Goal: Task Accomplishment & Management: Manage account settings

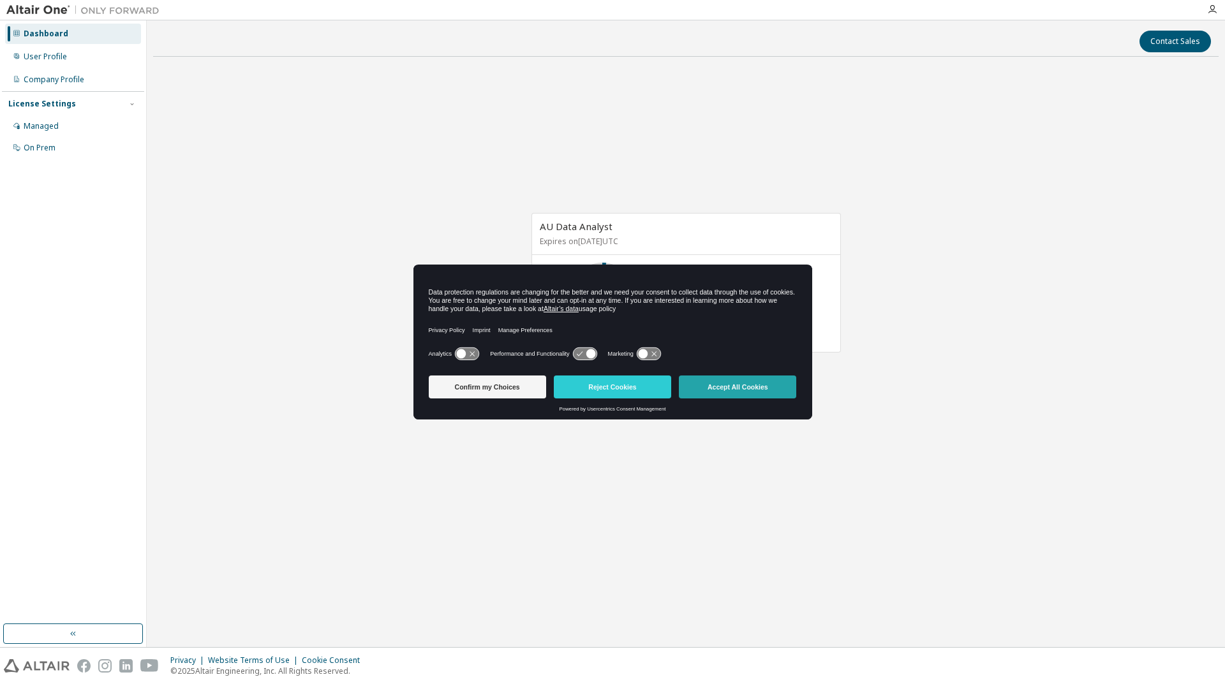
click at [749, 386] on button "Accept All Cookies" at bounding box center [737, 387] width 117 height 23
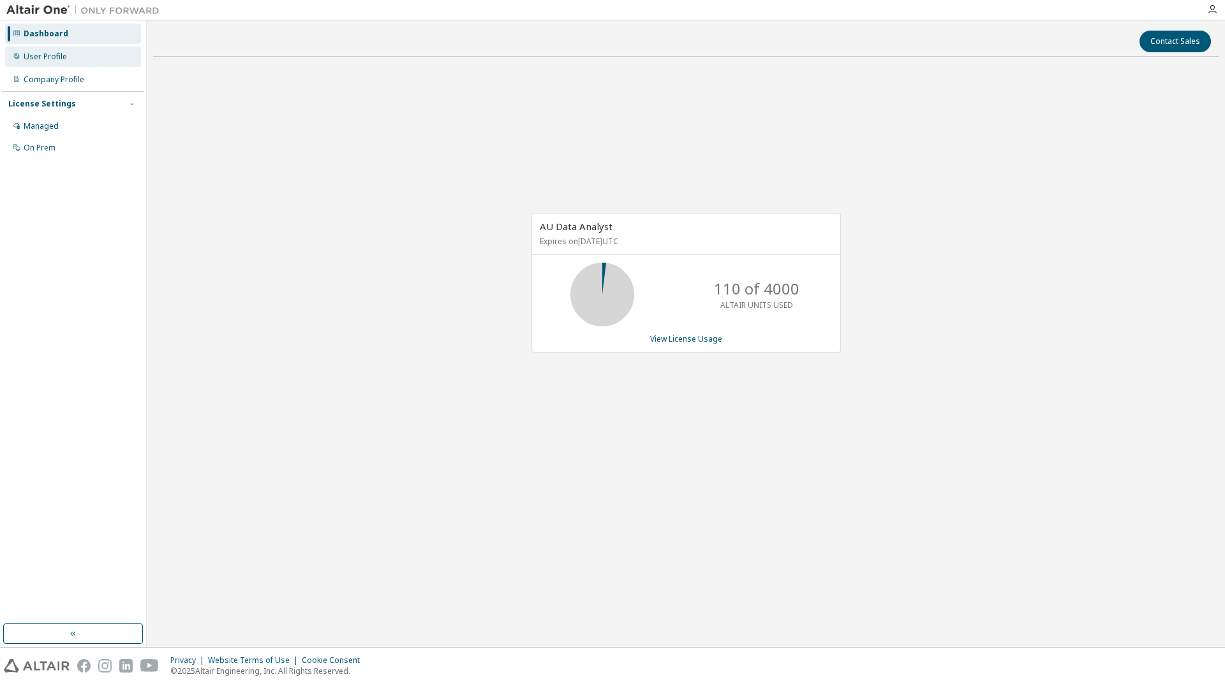
click at [42, 56] on div "User Profile" at bounding box center [45, 57] width 43 height 10
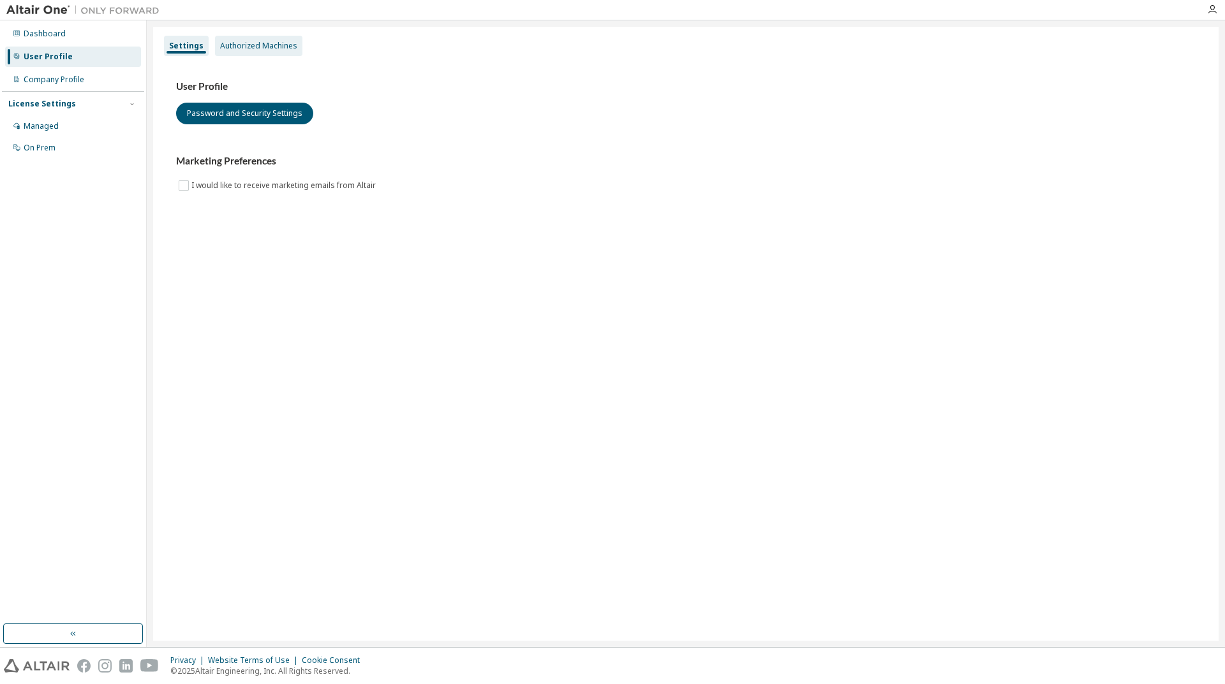
click at [258, 45] on div "Authorized Machines" at bounding box center [258, 46] width 77 height 10
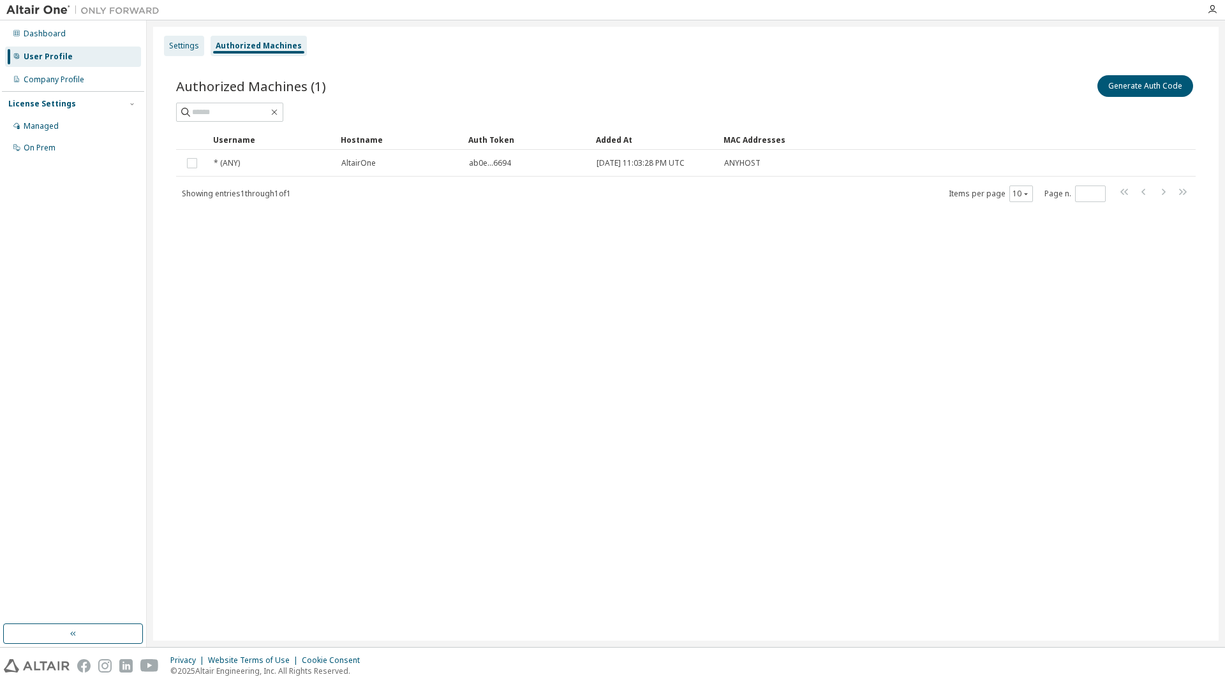
click at [191, 41] on div "Settings" at bounding box center [184, 46] width 30 height 10
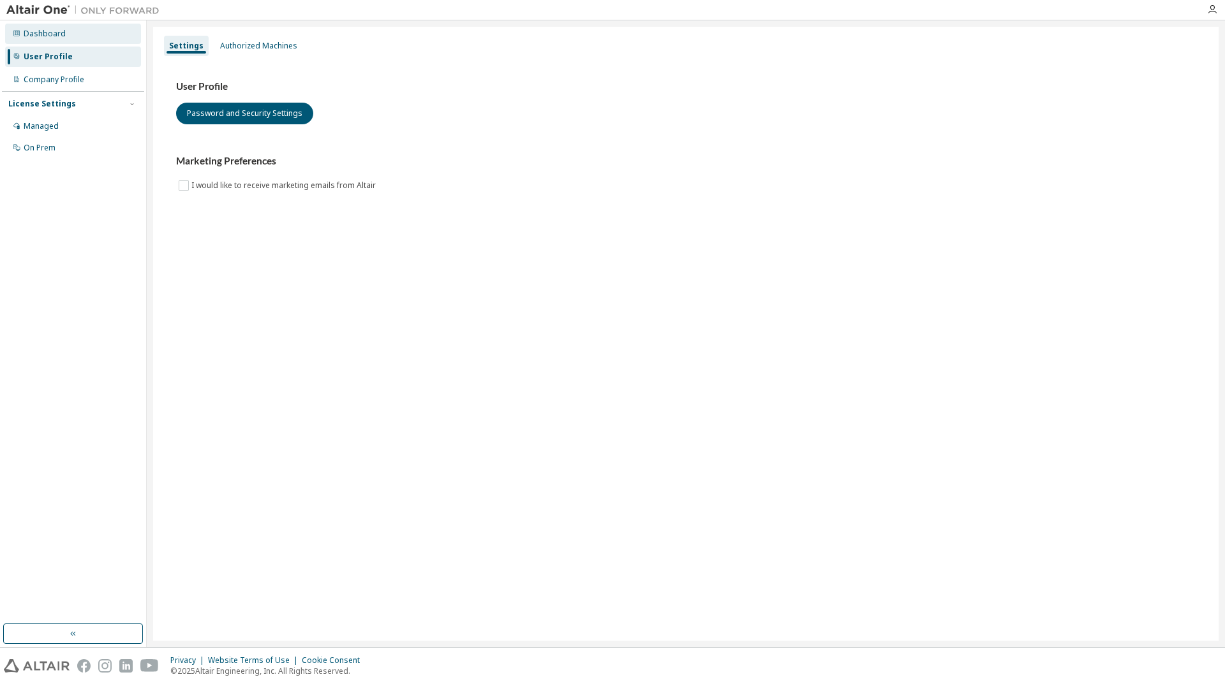
click at [45, 29] on div "Dashboard" at bounding box center [45, 34] width 42 height 10
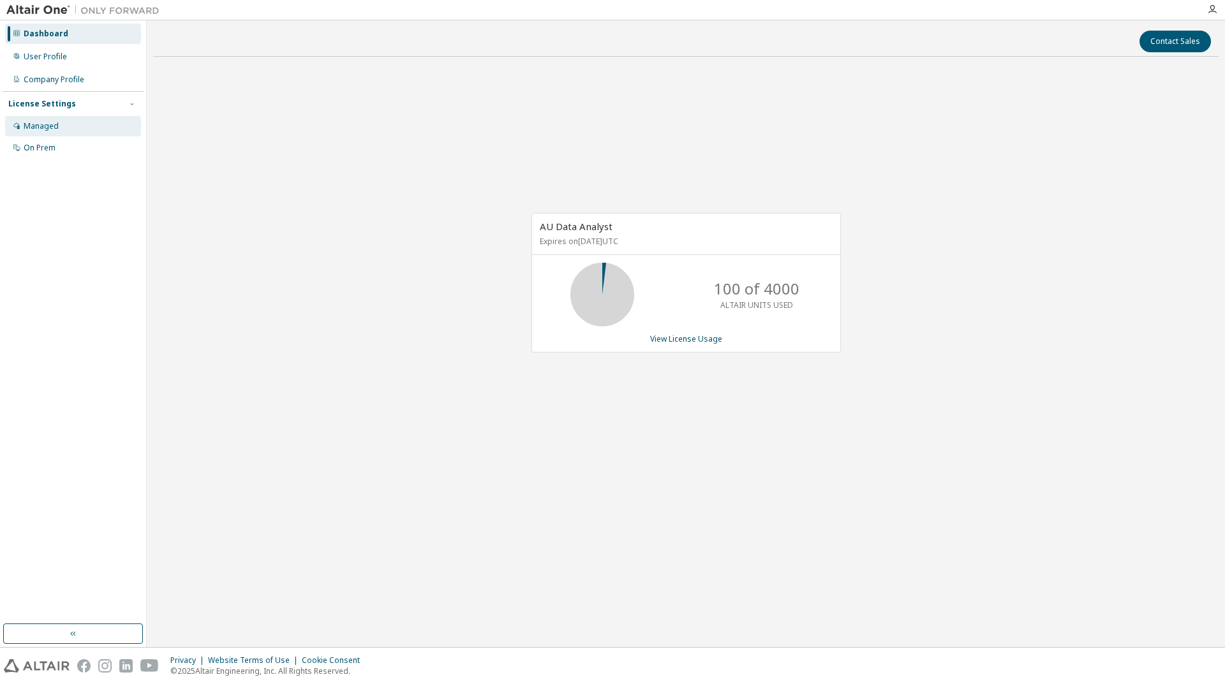
click at [54, 124] on div "Managed" at bounding box center [41, 126] width 35 height 10
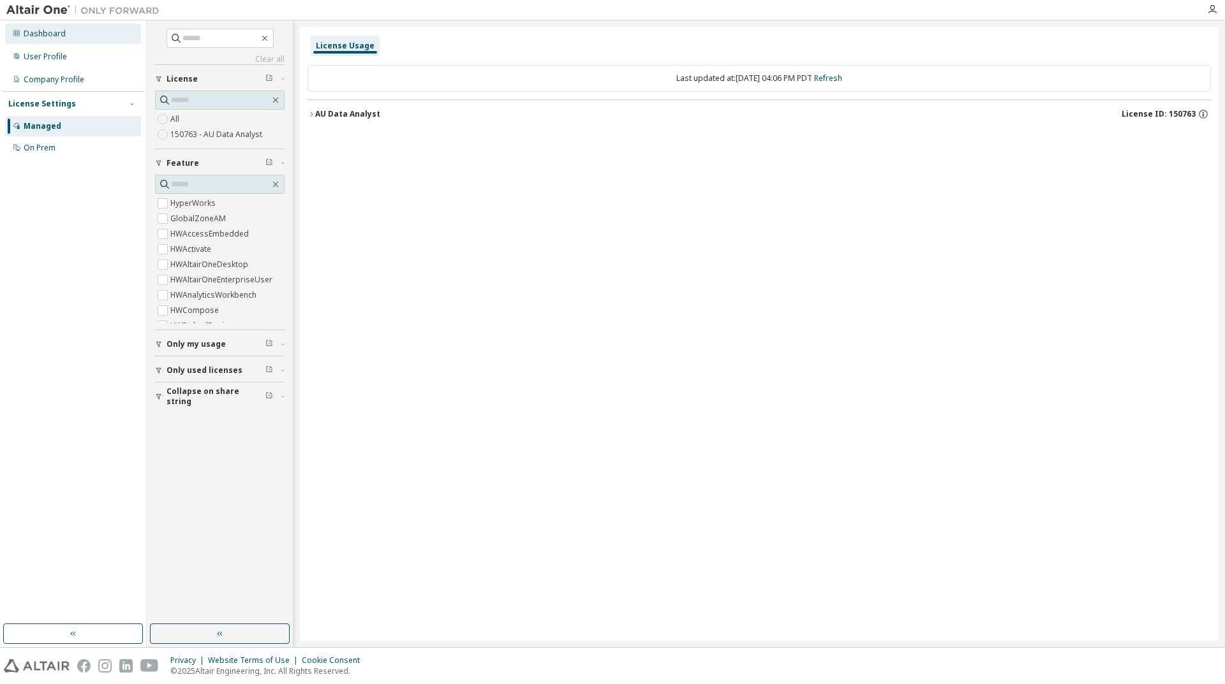
click at [42, 32] on div "Dashboard" at bounding box center [45, 34] width 42 height 10
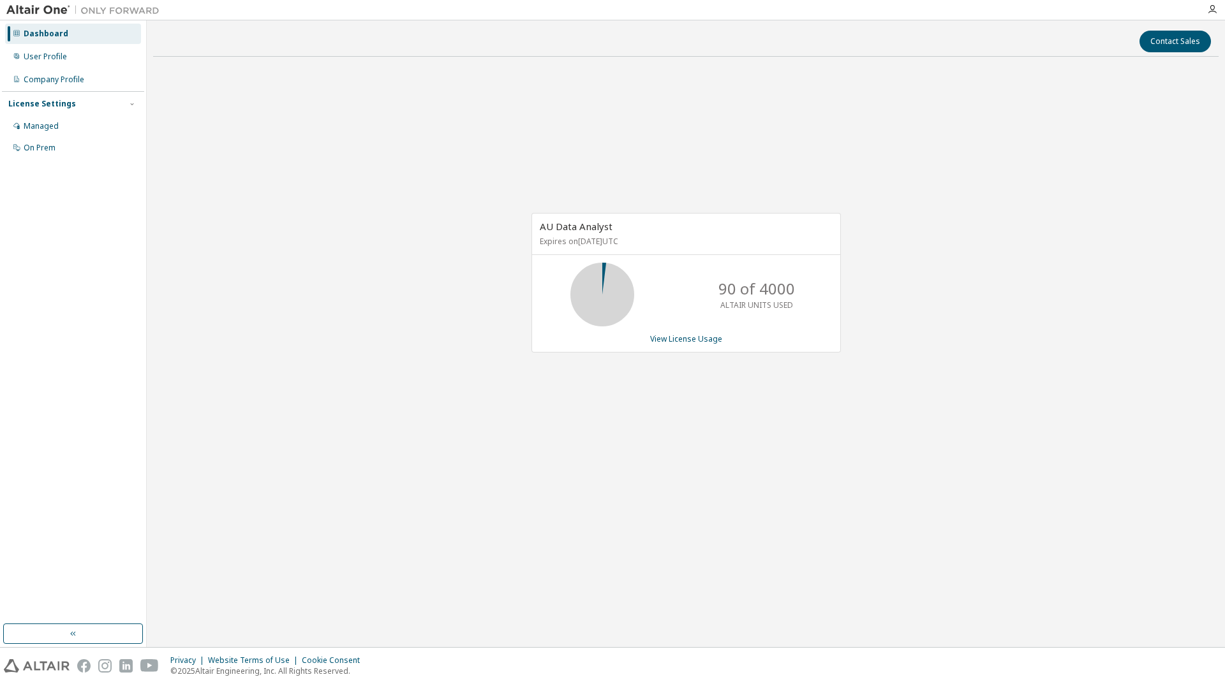
click at [654, 423] on div "AU Data Analyst Expires on December 30, 2025 UTC 90 of 4000 ALTAIR UNITS USED V…" at bounding box center [685, 289] width 1065 height 445
click at [45, 57] on div "User Profile" at bounding box center [45, 57] width 43 height 10
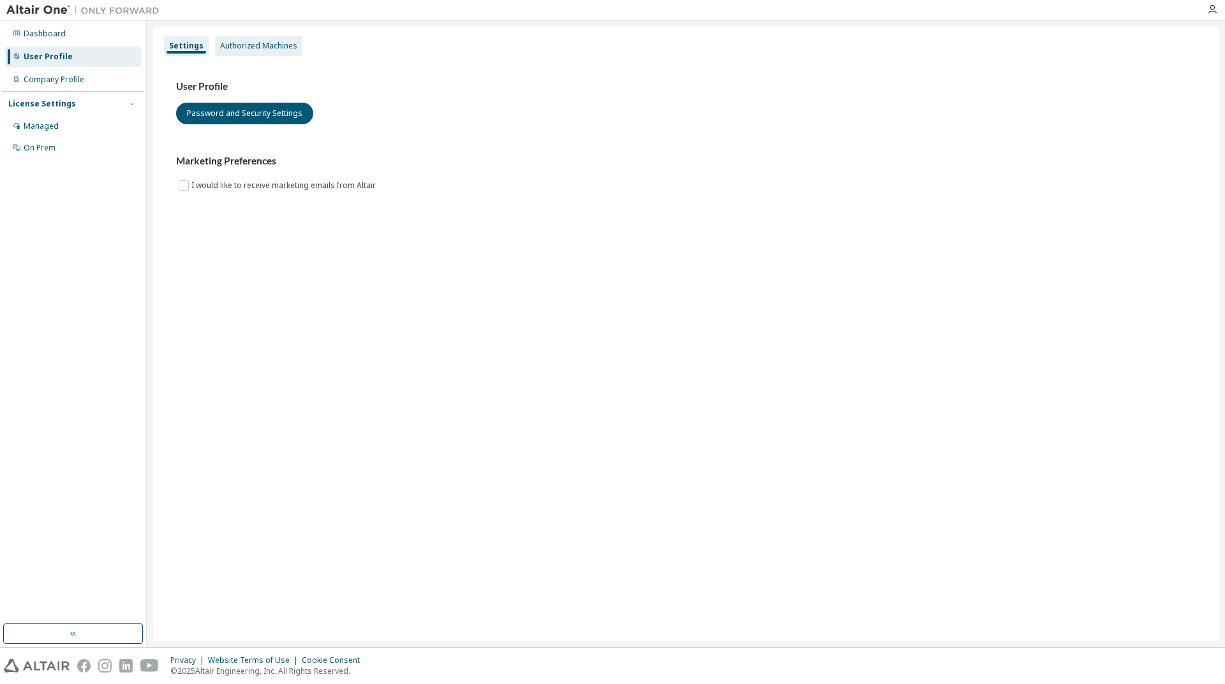
click at [261, 44] on div "Authorized Machines" at bounding box center [258, 46] width 77 height 10
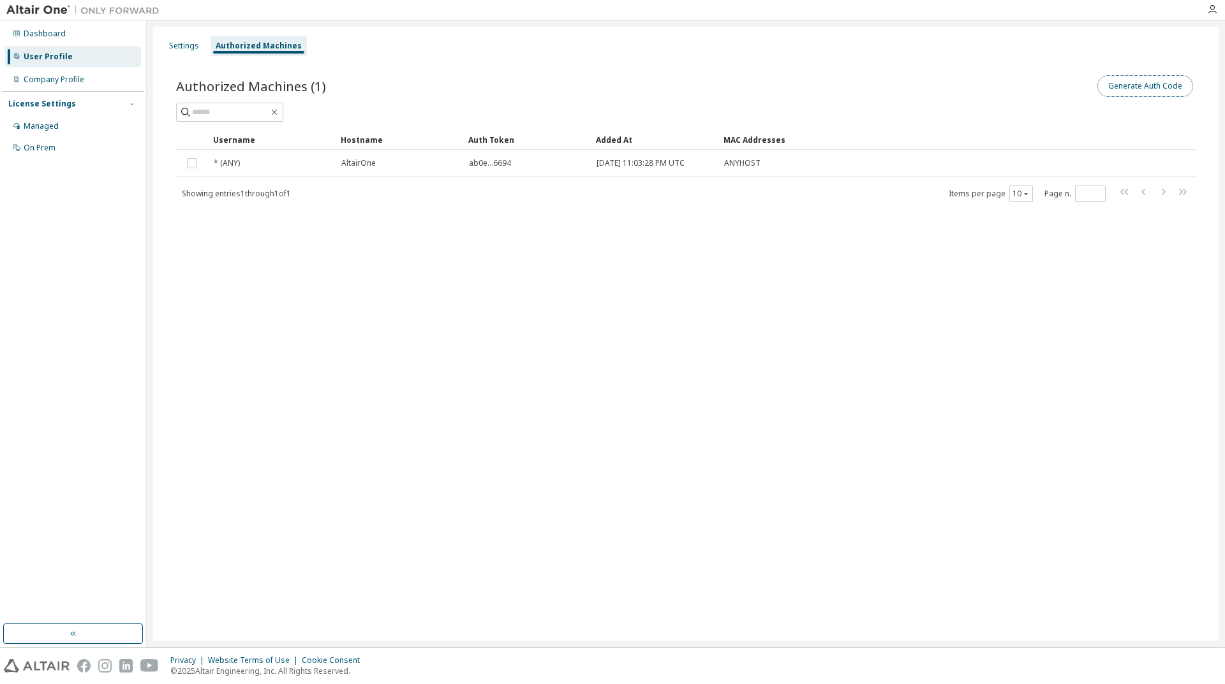
click at [1135, 87] on button "Generate Auth Code" at bounding box center [1145, 86] width 96 height 22
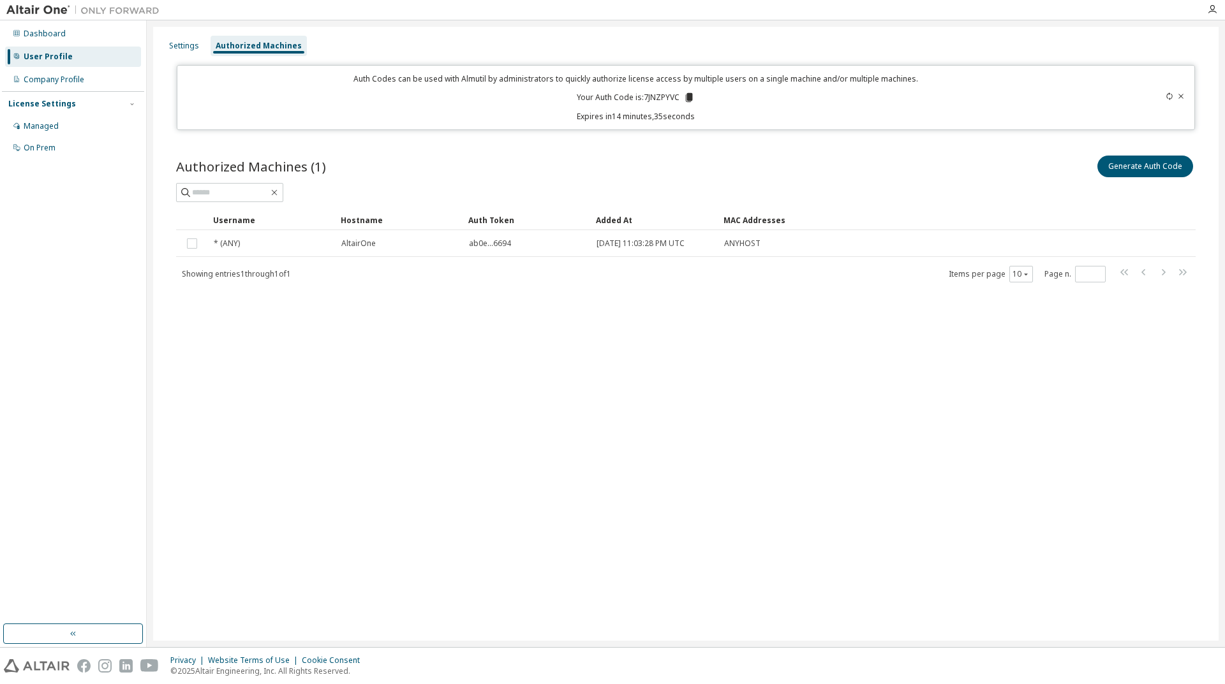
click at [690, 96] on icon at bounding box center [689, 97] width 7 height 9
